Goal: Book appointment/travel/reservation

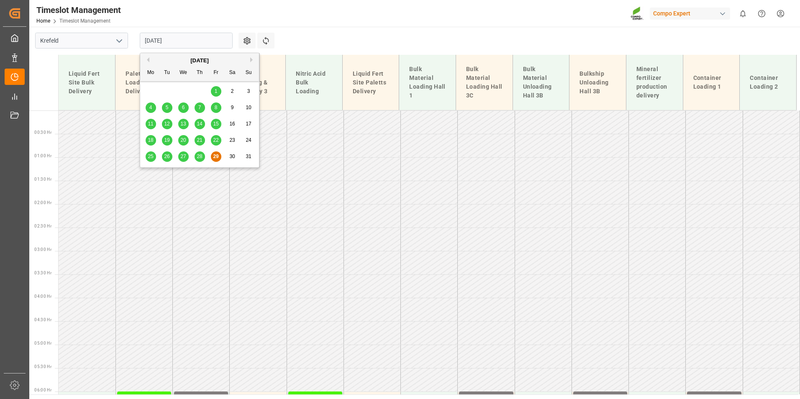
click at [197, 38] on input "[DATE]" at bounding box center [186, 41] width 93 height 16
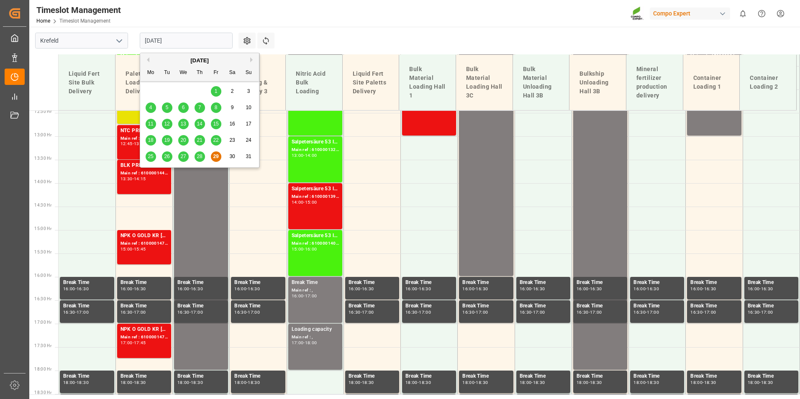
click at [147, 61] on button "Previous Month" at bounding box center [146, 59] width 5 height 5
click at [249, 60] on div "[DATE]" at bounding box center [199, 60] width 119 height 8
click at [252, 61] on button "Next Month" at bounding box center [252, 59] width 5 height 5
click at [251, 59] on button "Next Month" at bounding box center [252, 59] width 5 height 5
click at [169, 92] on div "2" at bounding box center [167, 92] width 10 height 10
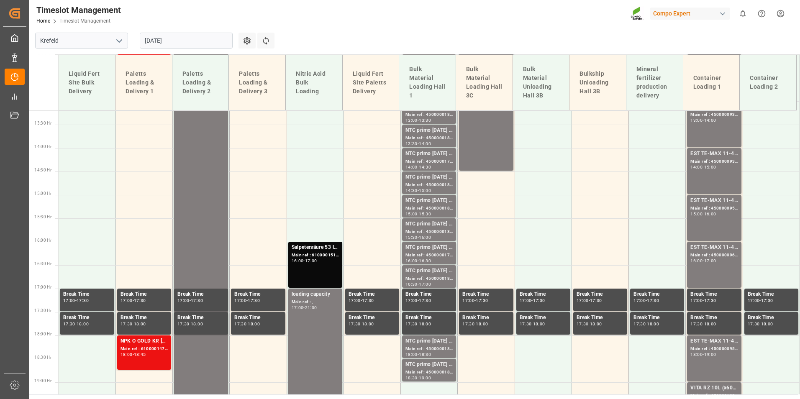
scroll to position [630, 0]
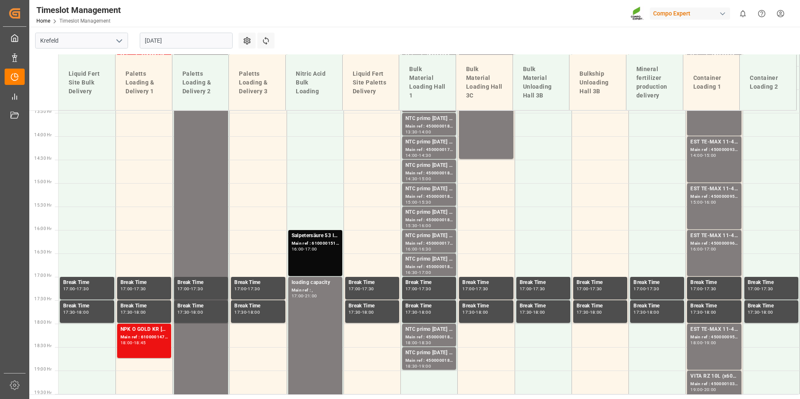
click at [187, 43] on input "[DATE]" at bounding box center [186, 41] width 93 height 16
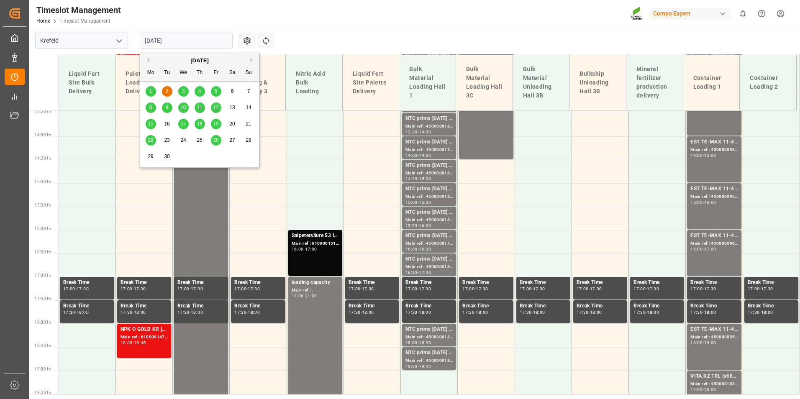
click at [152, 90] on div "1" at bounding box center [151, 92] width 10 height 10
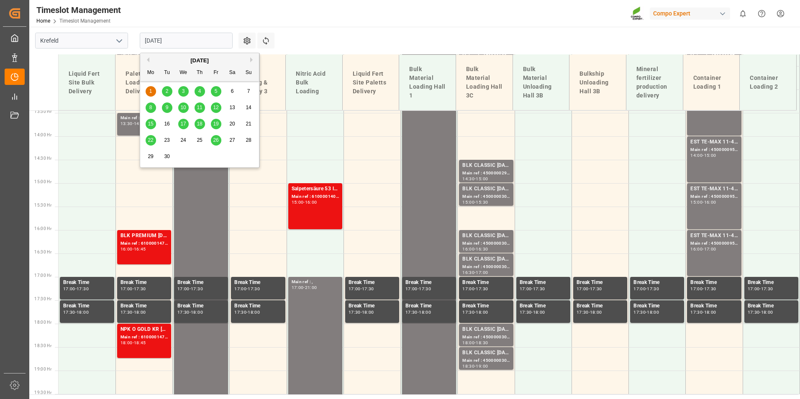
click at [201, 39] on input "[DATE]" at bounding box center [186, 41] width 93 height 16
click at [146, 57] on button "Previous Month" at bounding box center [146, 59] width 5 height 5
click at [153, 155] on div "25" at bounding box center [151, 157] width 10 height 10
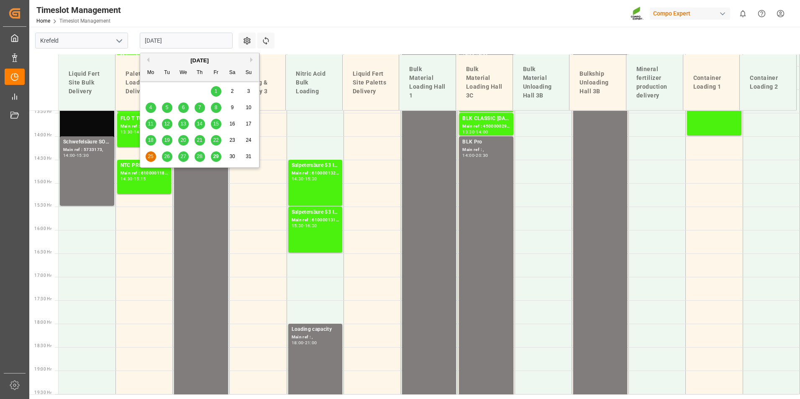
click at [176, 35] on input "[DATE]" at bounding box center [186, 41] width 93 height 16
click at [165, 156] on span "26" at bounding box center [166, 156] width 5 height 6
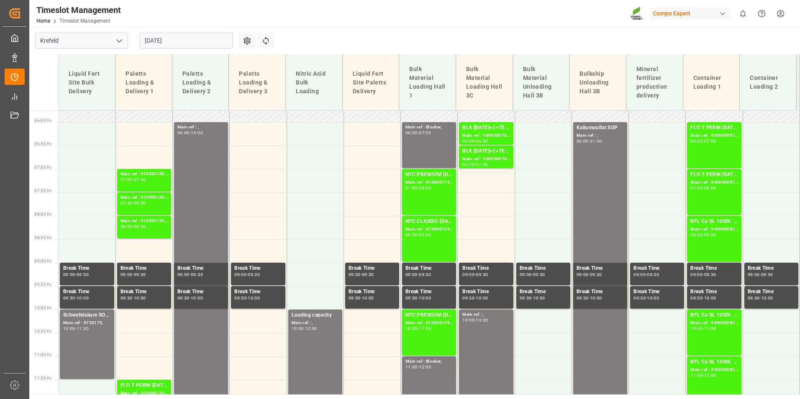
scroll to position [209, 0]
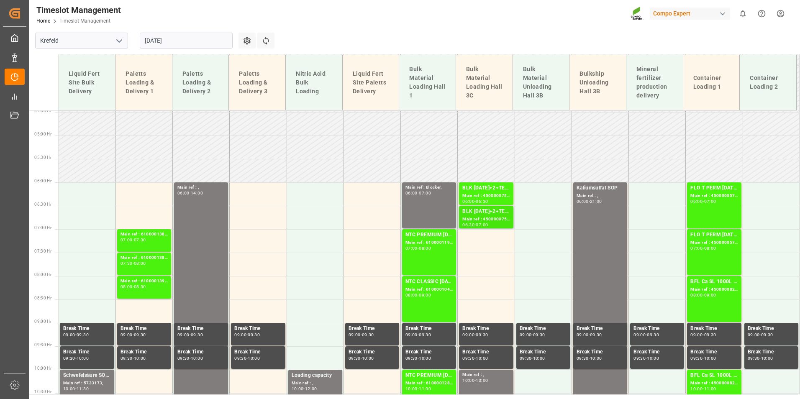
click at [481, 206] on div "BLK [DATE]+2+TE (GW) BULK; Main ref : 4500000754, 2000000628; 06:30 - 07:00" at bounding box center [486, 217] width 54 height 23
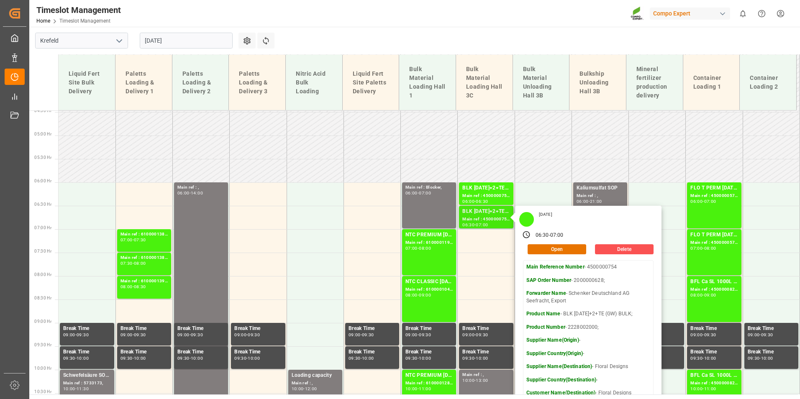
scroll to position [293, 0]
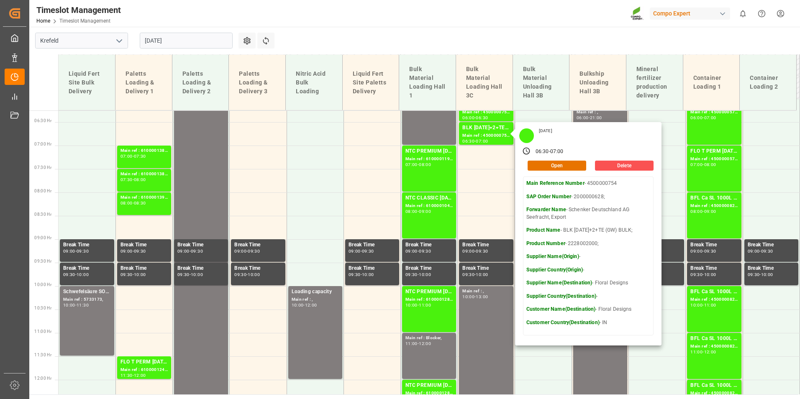
click at [344, 28] on main "Krefeld [DATE] Settings Refresh Time Slots Liquid Fert Site Bulk Delivery Palet…" at bounding box center [413, 211] width 769 height 368
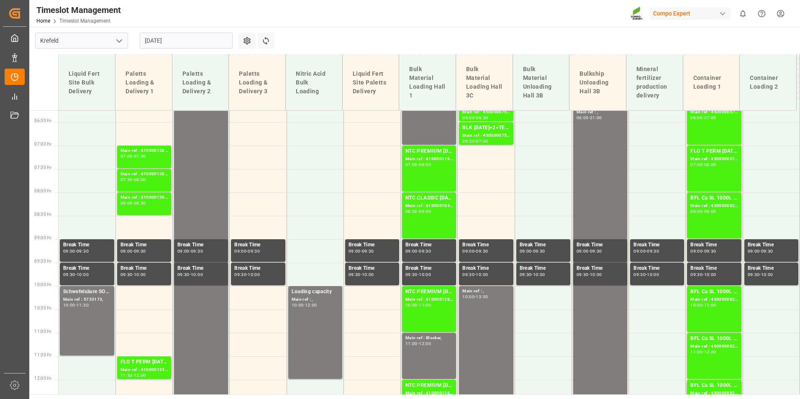
click at [188, 35] on input "[DATE]" at bounding box center [186, 41] width 93 height 16
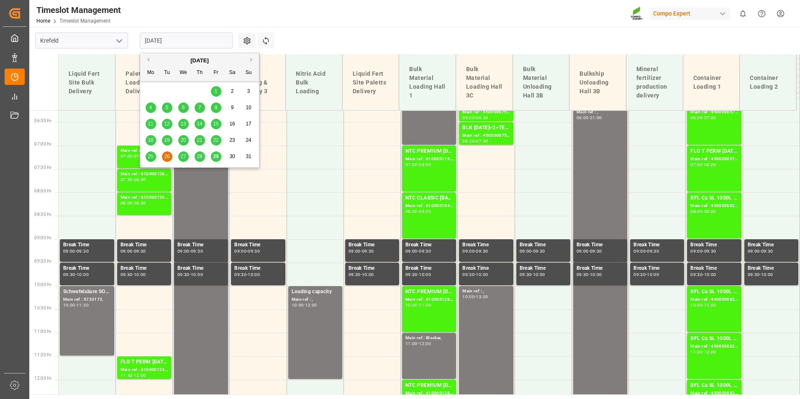
click at [248, 59] on div "[DATE]" at bounding box center [199, 60] width 119 height 8
click at [254, 60] on button "Next Month" at bounding box center [252, 59] width 5 height 5
click at [154, 95] on div "1" at bounding box center [151, 92] width 10 height 10
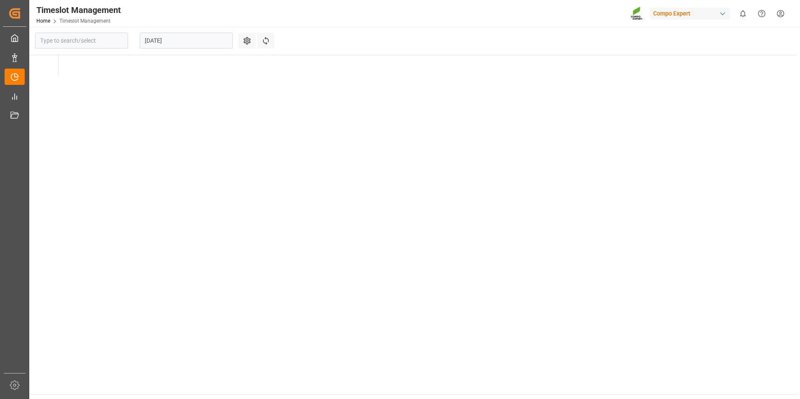
type input "Krefeld"
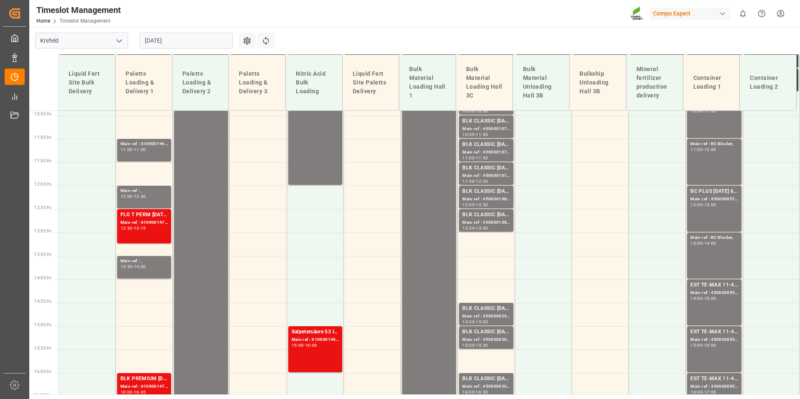
scroll to position [630, 0]
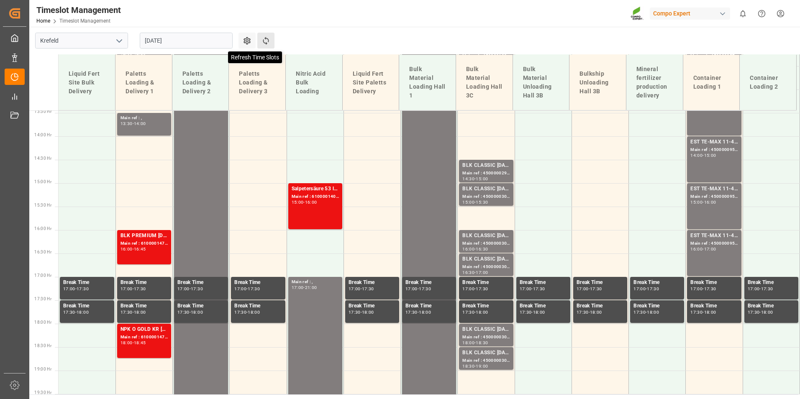
click at [263, 39] on icon at bounding box center [266, 41] width 6 height 8
